Goal: Entertainment & Leisure: Browse casually

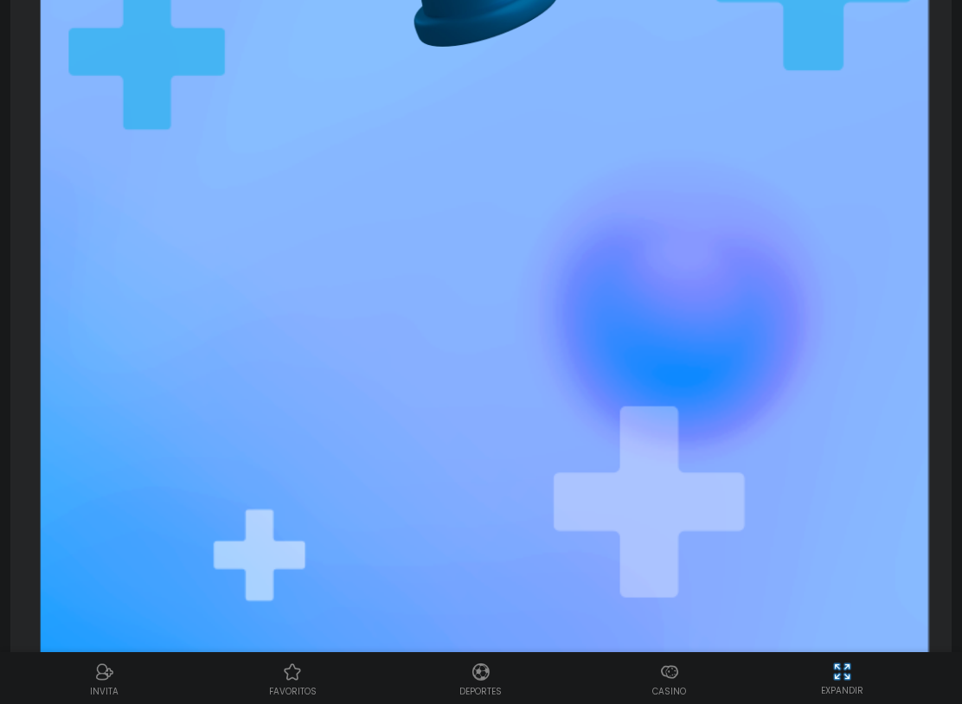
click at [688, 660] on div "Casino" at bounding box center [669, 678] width 189 height 39
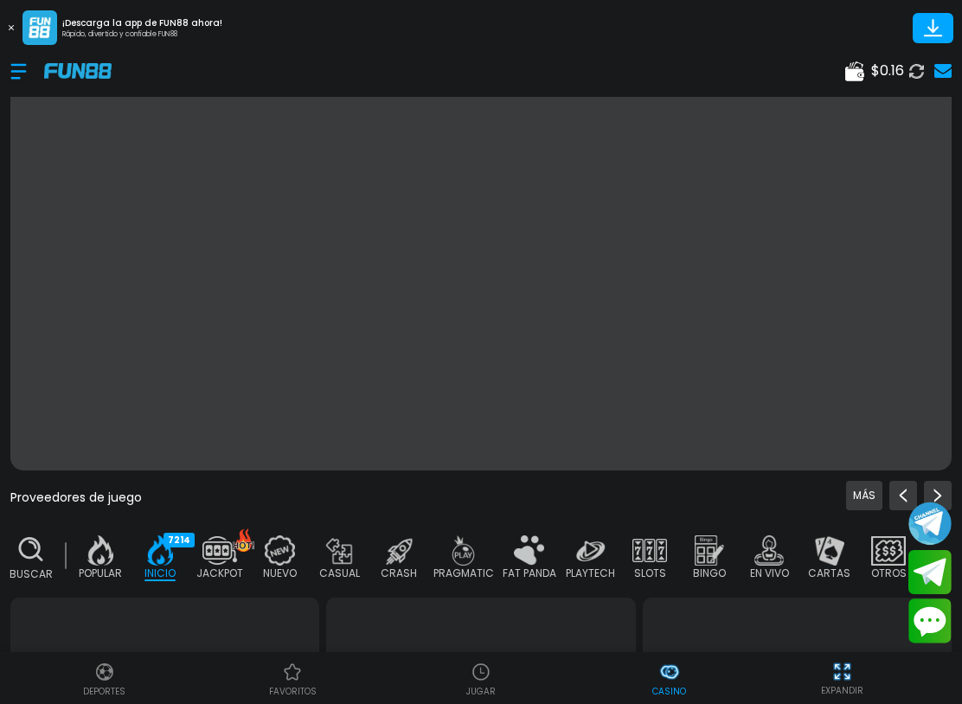
click at [672, 665] on img at bounding box center [669, 672] width 21 height 21
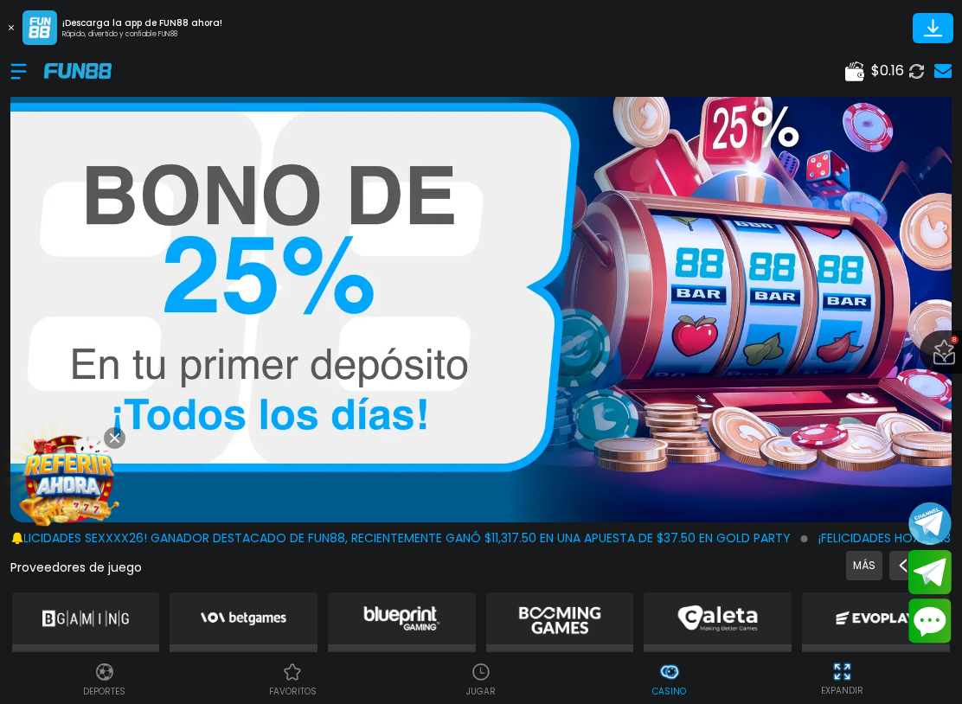
click at [28, 67] on div at bounding box center [27, 71] width 34 height 51
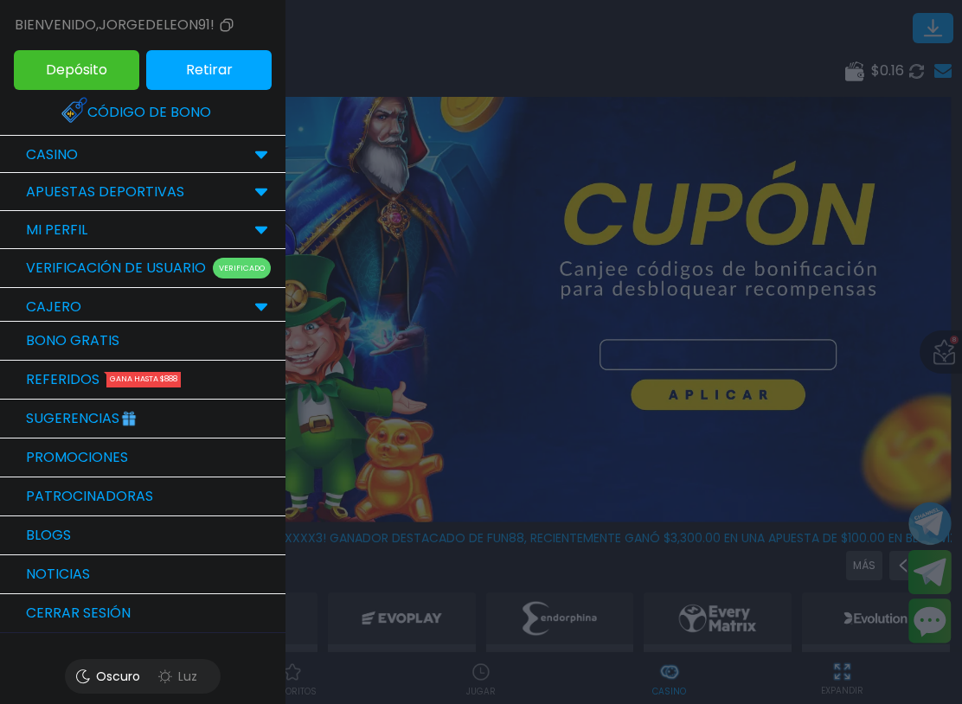
click at [137, 137] on div "CASINO" at bounding box center [142, 155] width 285 height 38
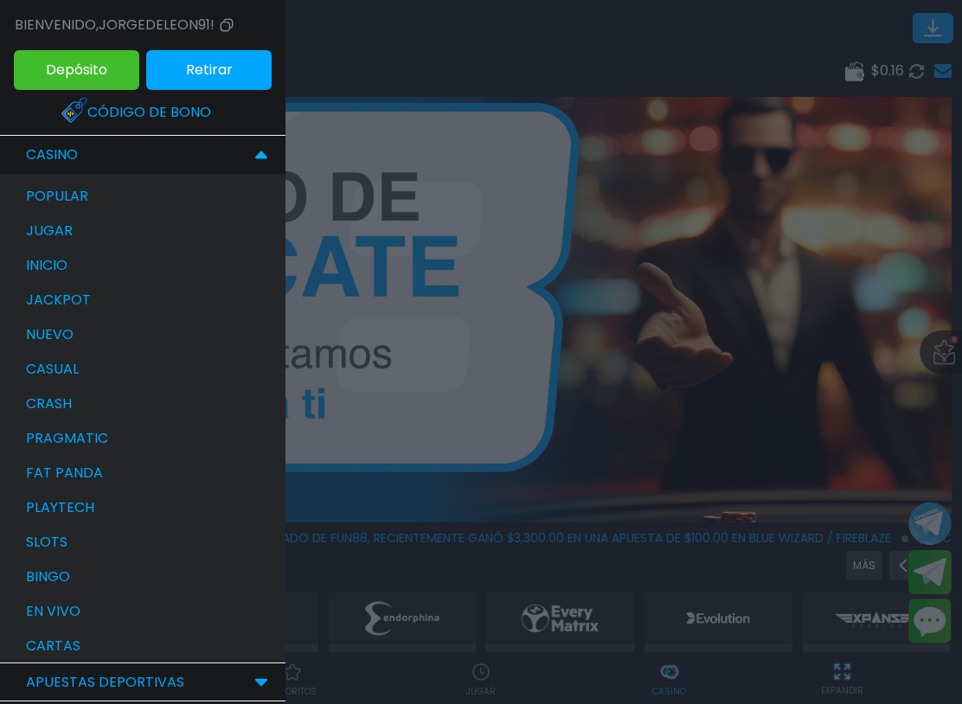
click at [146, 554] on div "slots" at bounding box center [151, 542] width 268 height 35
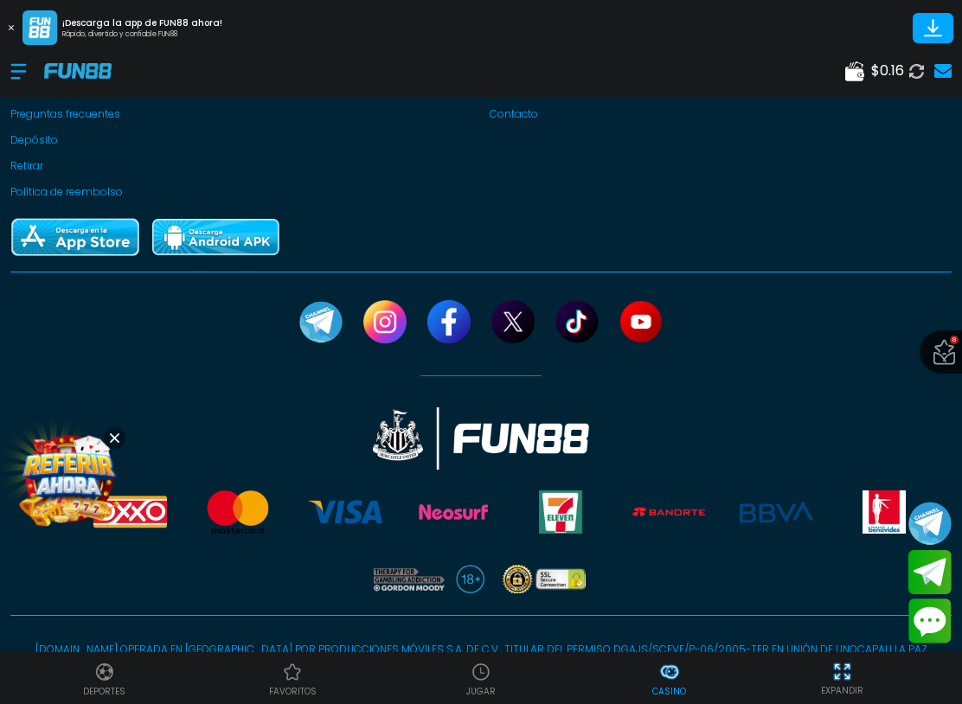
scroll to position [3113, 0]
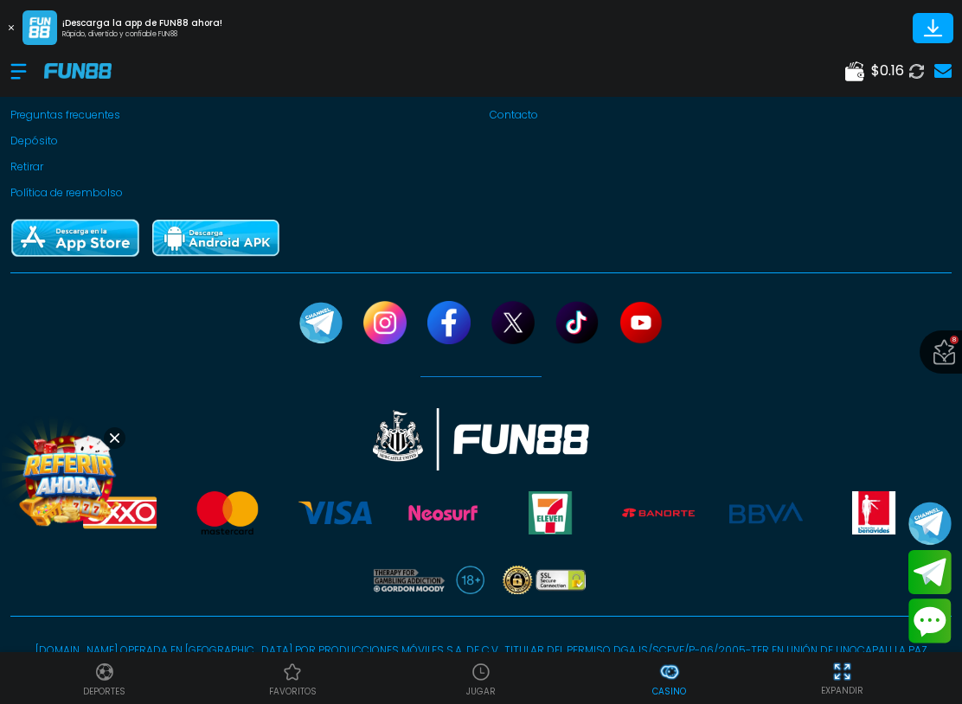
click at [28, 68] on div at bounding box center [27, 71] width 34 height 51
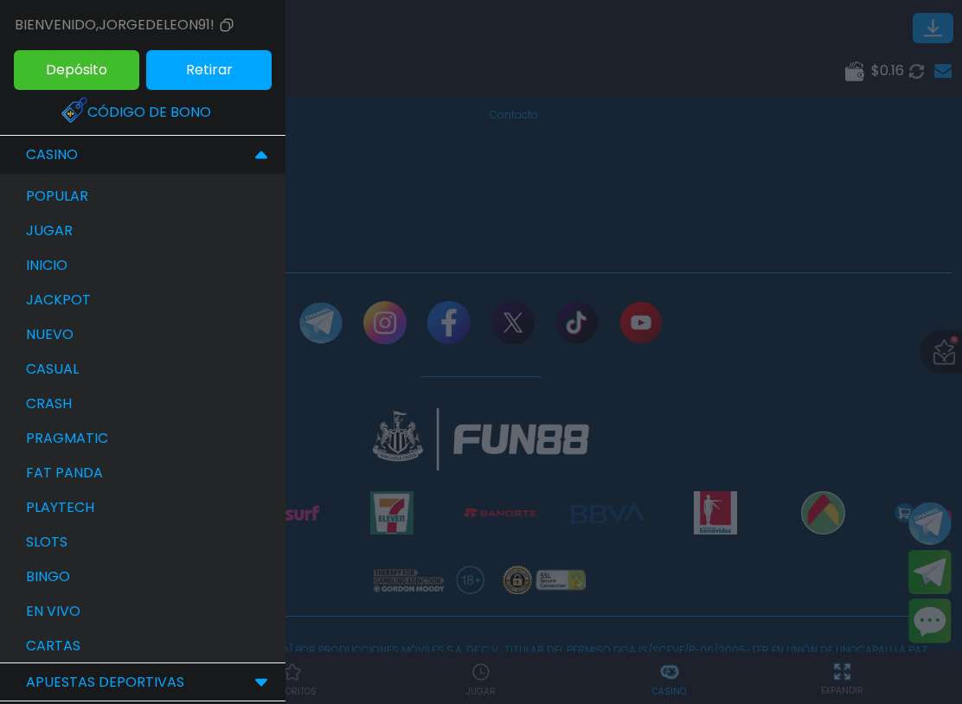
click at [137, 572] on div "bingo" at bounding box center [151, 577] width 268 height 35
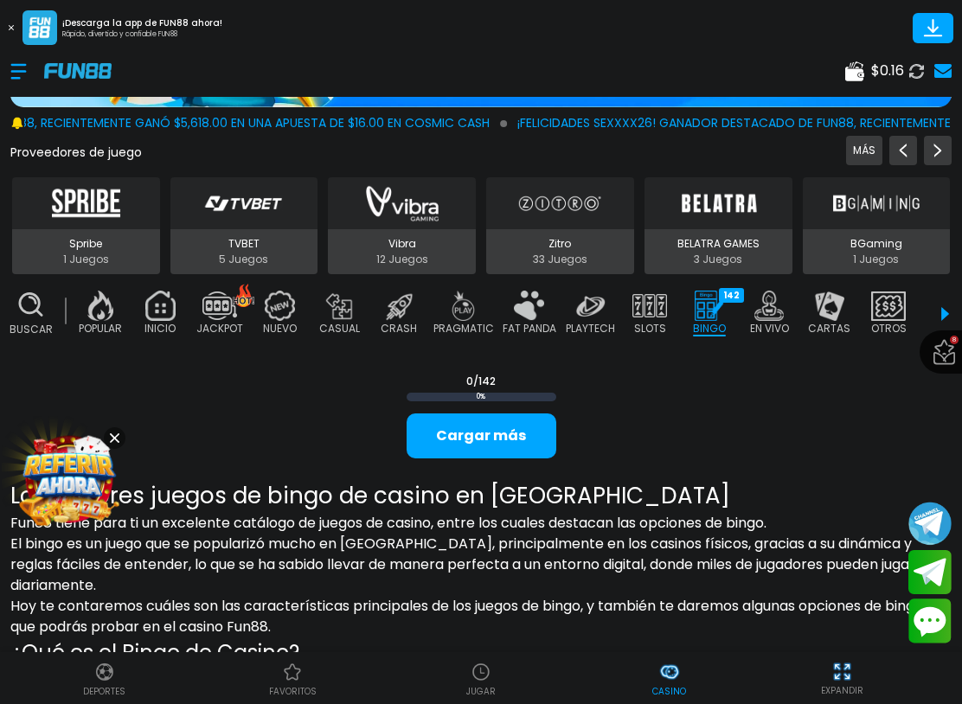
scroll to position [412, 0]
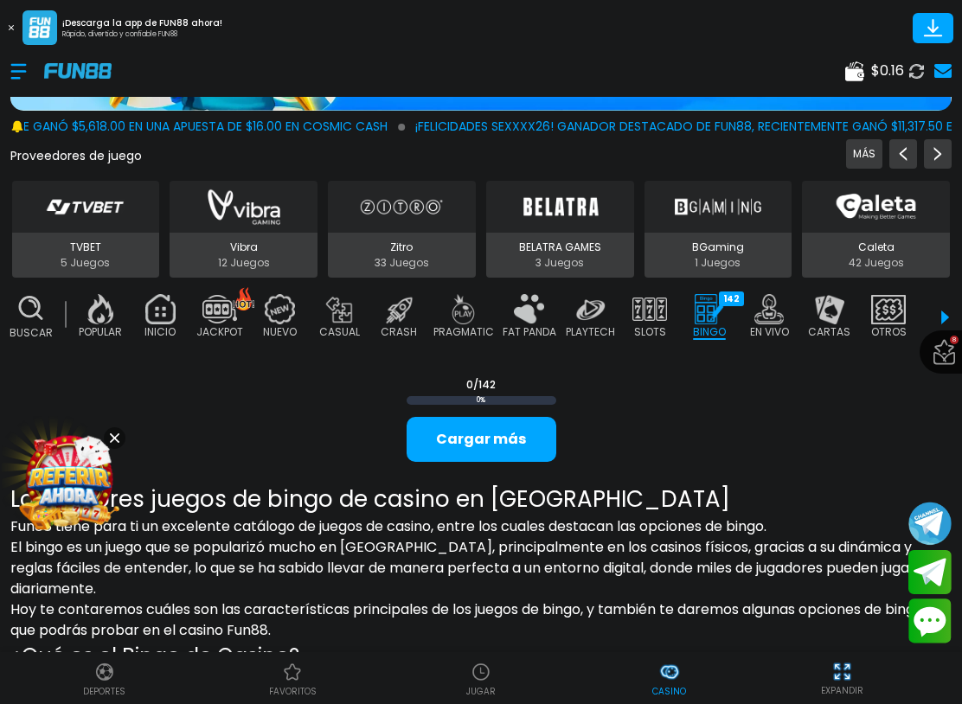
click at [704, 318] on img at bounding box center [709, 309] width 35 height 30
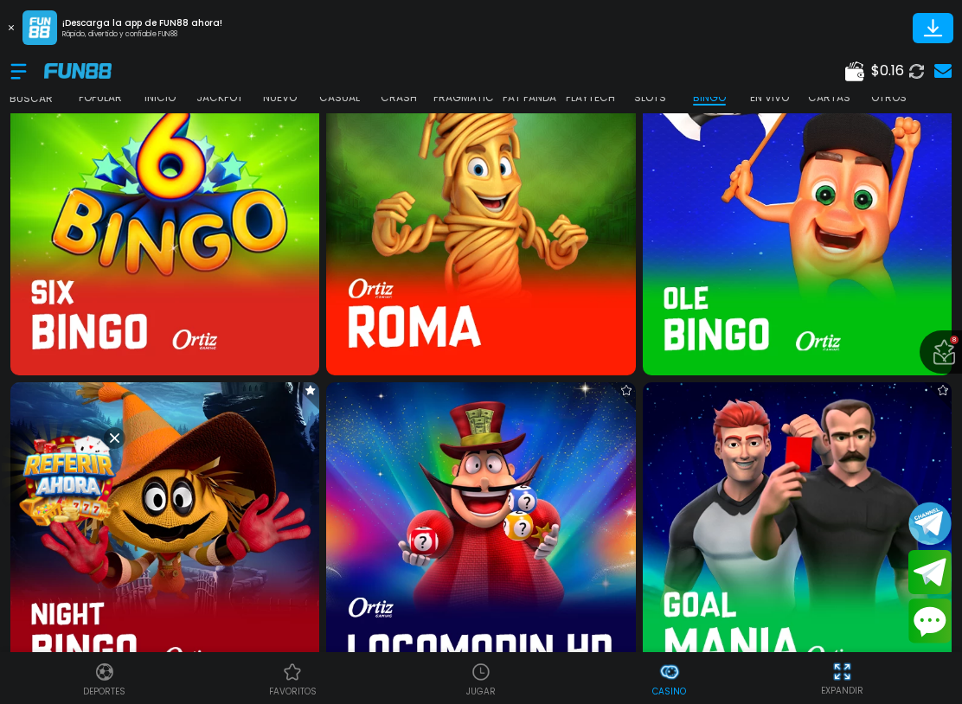
scroll to position [2892, 0]
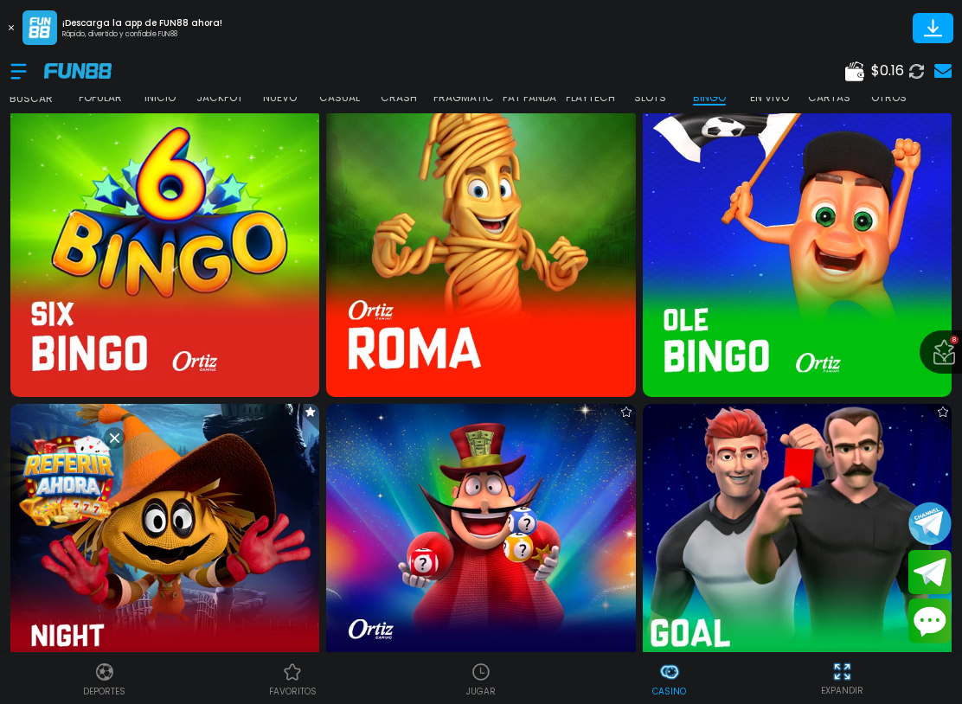
click at [695, 449] on img at bounding box center [797, 558] width 340 height 340
